Goal: Task Accomplishment & Management: Complete application form

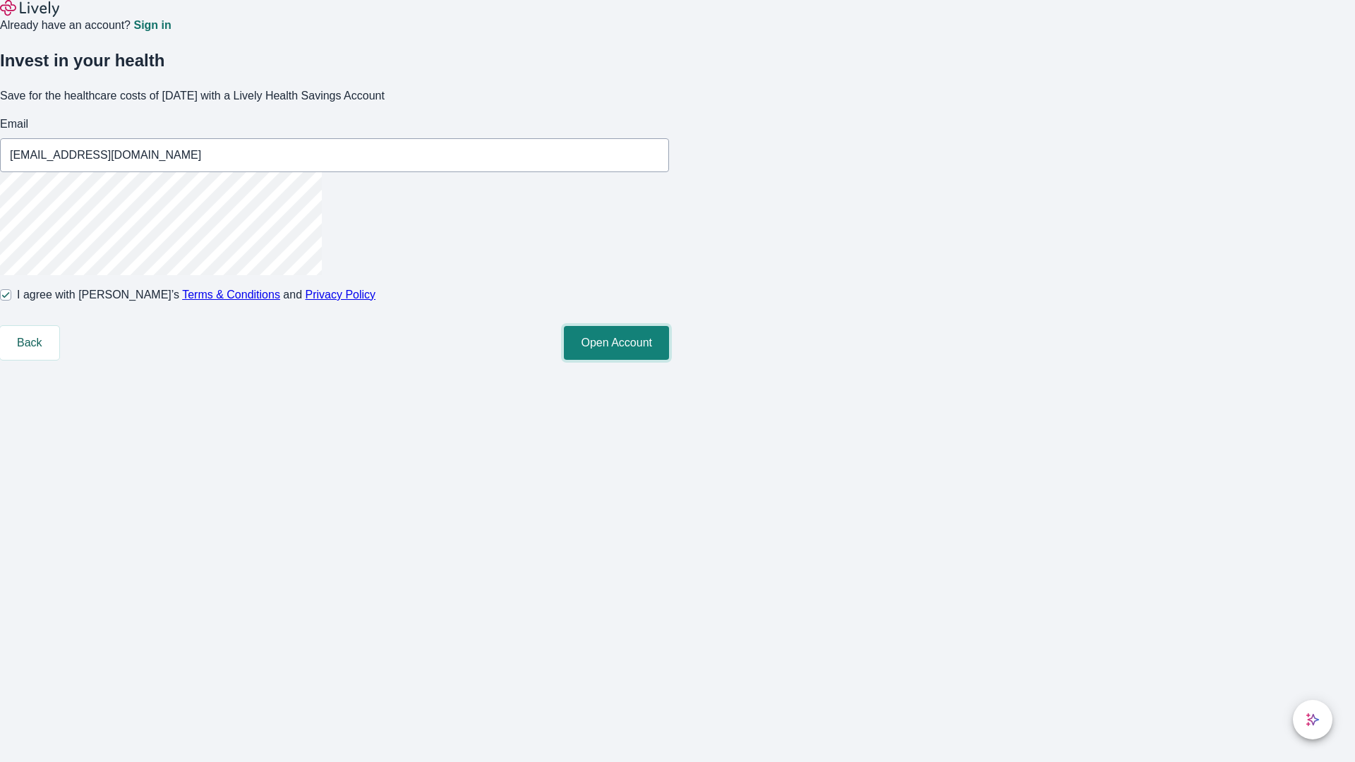
click at [669, 360] on button "Open Account" at bounding box center [616, 343] width 105 height 34
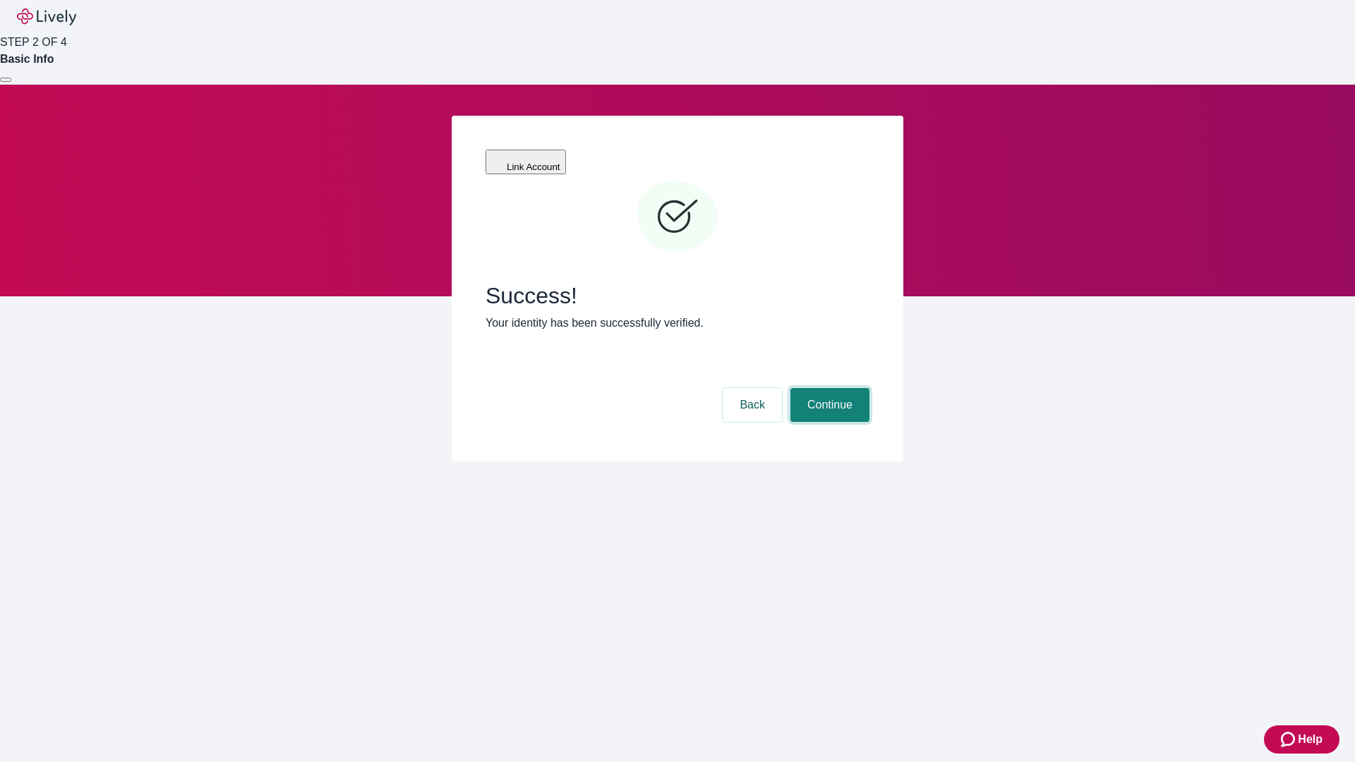
click at [828, 388] on button "Continue" at bounding box center [830, 405] width 79 height 34
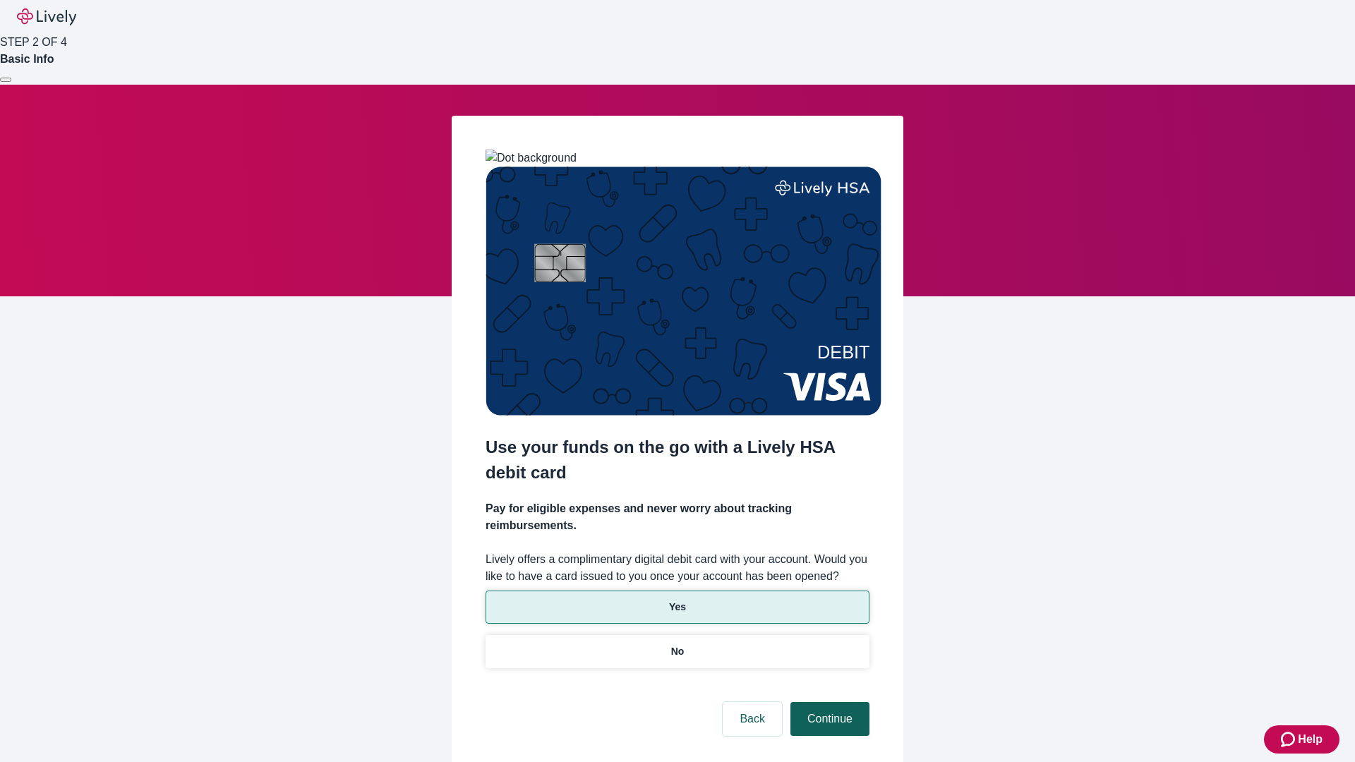
click at [677, 644] on p "No" at bounding box center [677, 651] width 13 height 15
click at [828, 702] on button "Continue" at bounding box center [830, 719] width 79 height 34
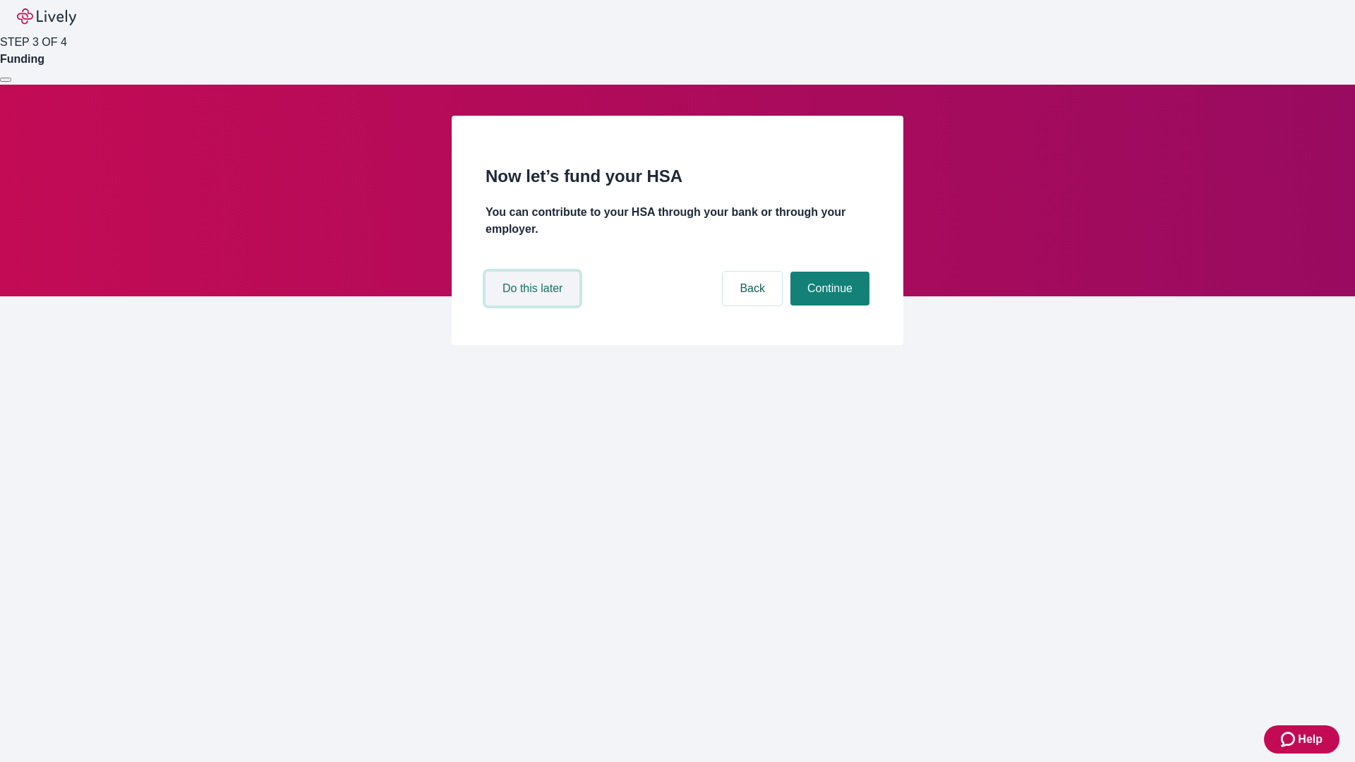
click at [534, 306] on button "Do this later" at bounding box center [533, 289] width 94 height 34
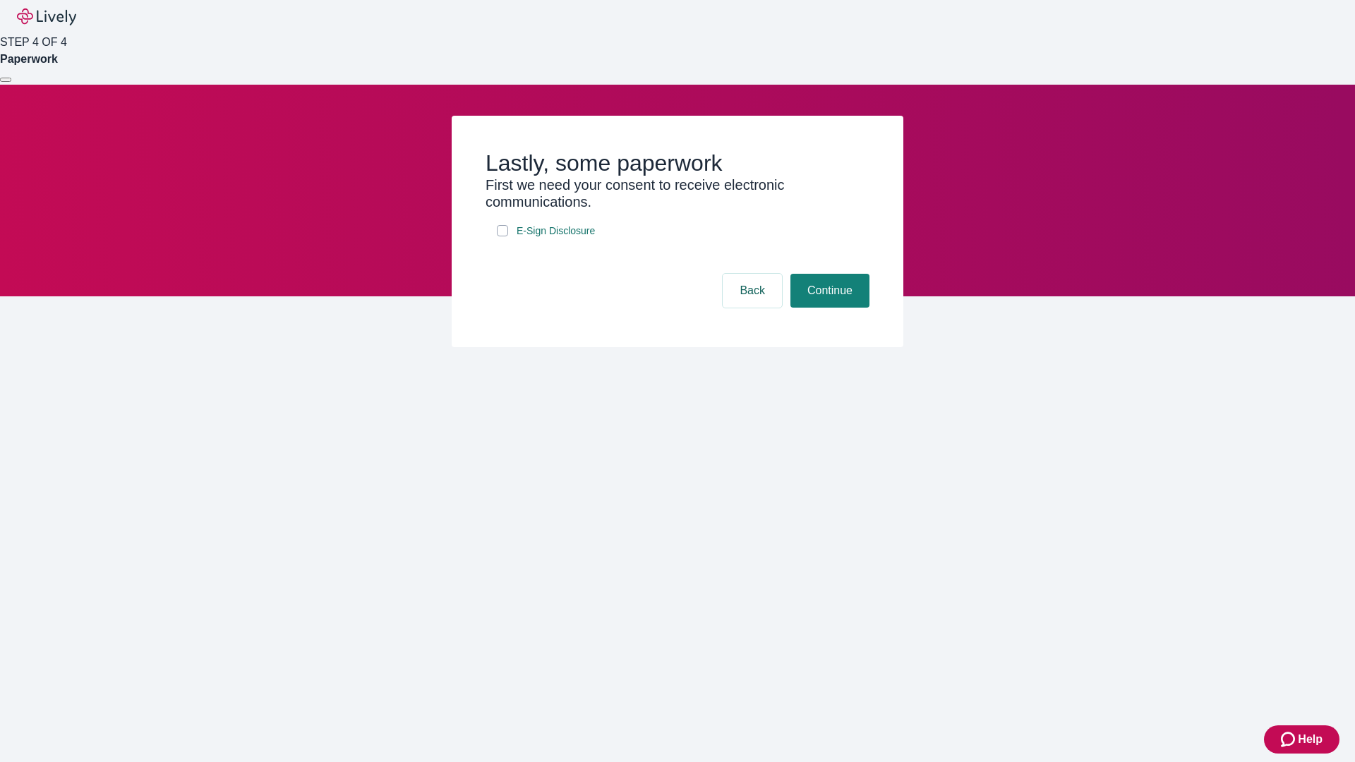
click at [503, 236] on input "E-Sign Disclosure" at bounding box center [502, 230] width 11 height 11
checkbox input "true"
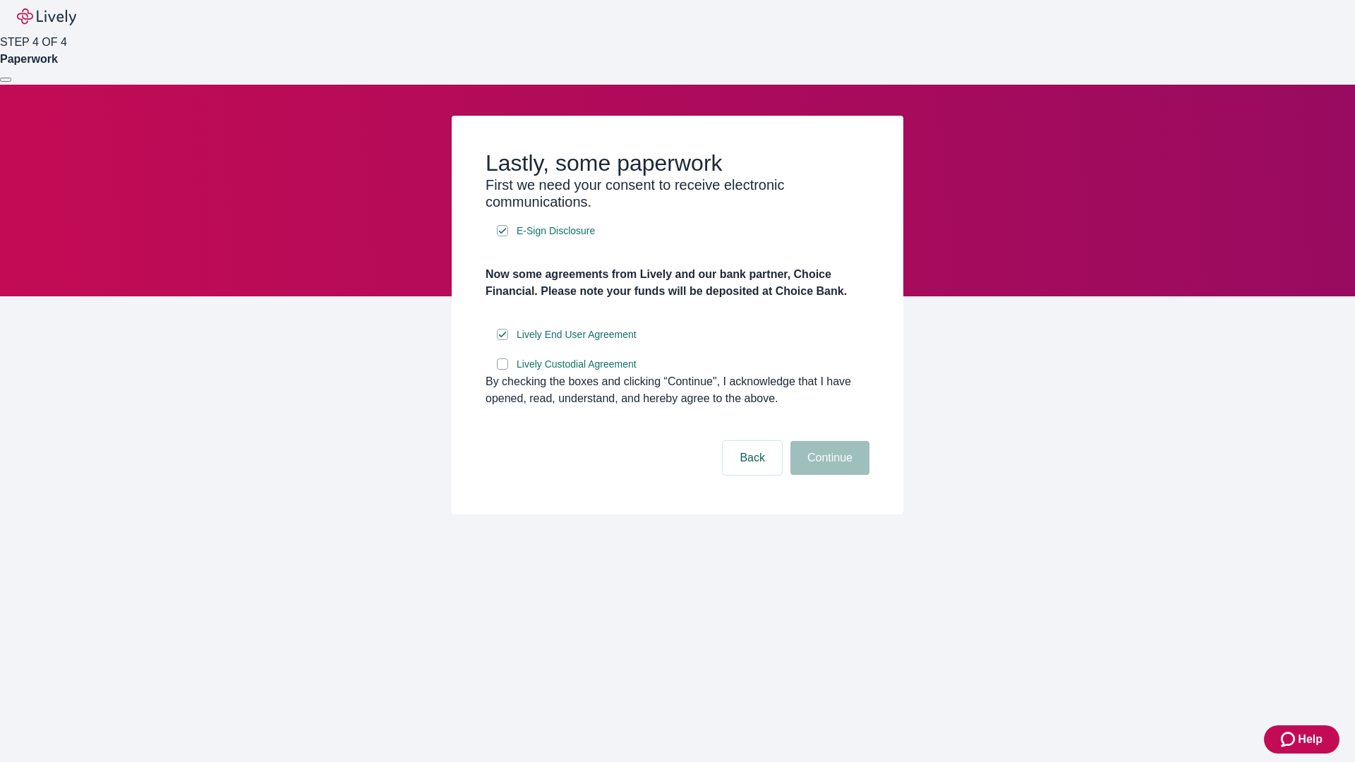
click at [503, 370] on input "Lively Custodial Agreement" at bounding box center [502, 364] width 11 height 11
checkbox input "true"
click at [828, 475] on button "Continue" at bounding box center [830, 458] width 79 height 34
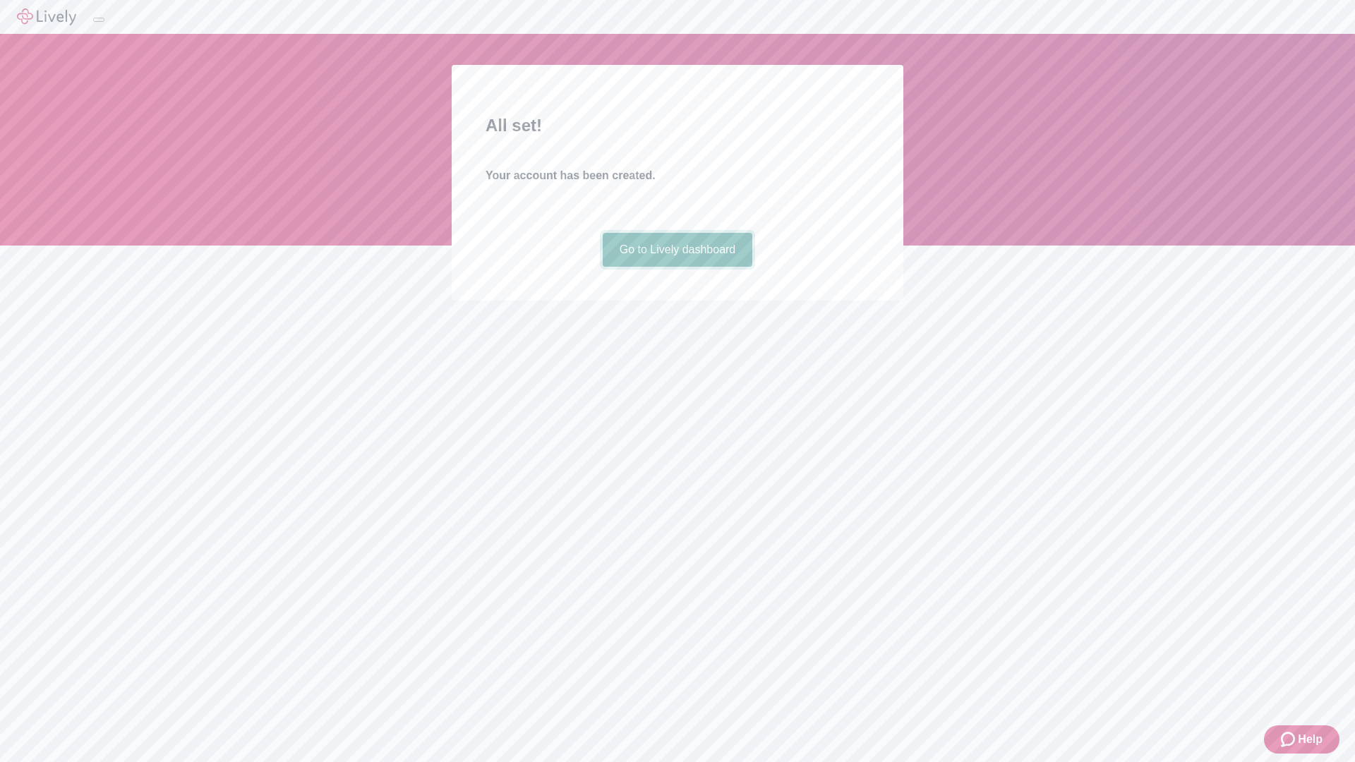
click at [677, 267] on link "Go to Lively dashboard" at bounding box center [678, 250] width 150 height 34
